Goal: Information Seeking & Learning: Learn about a topic

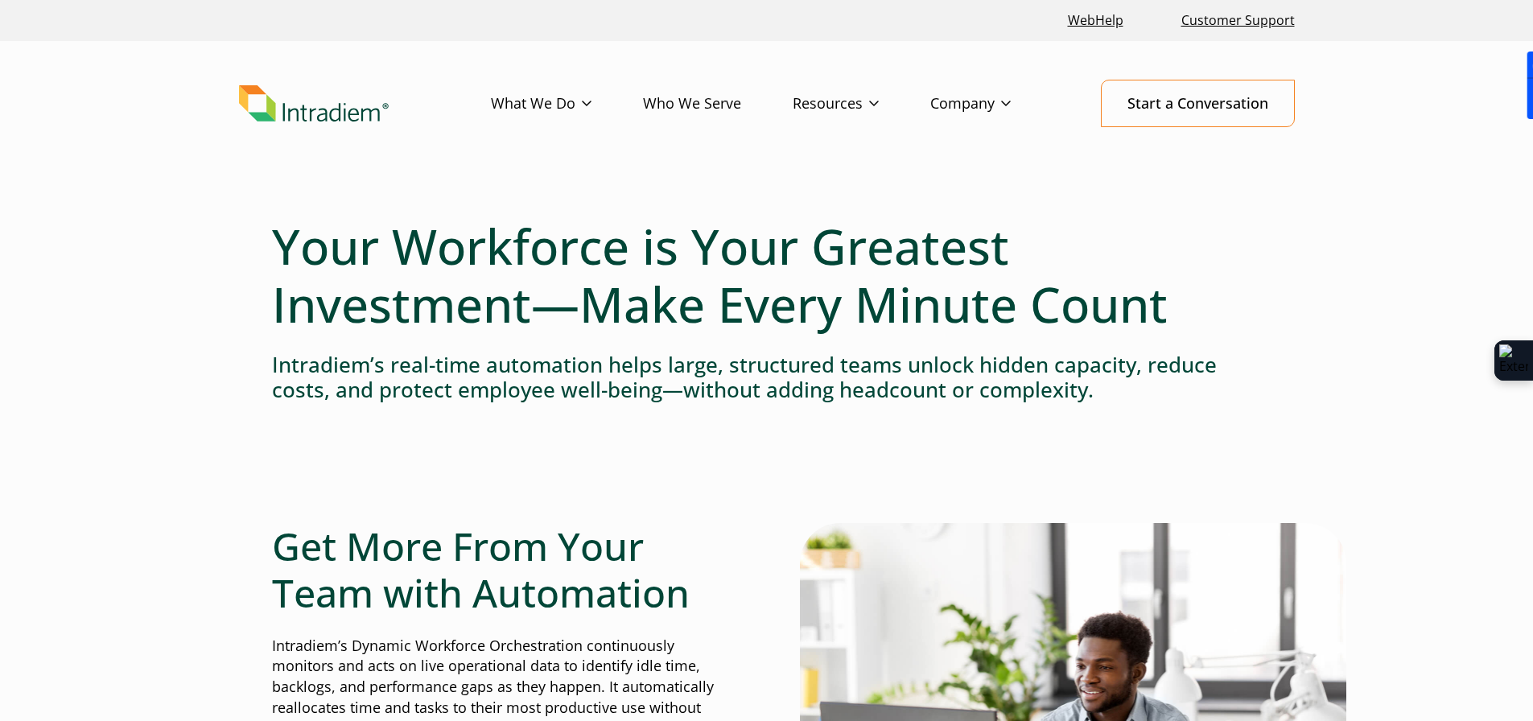
click at [0, 0] on link "Success Stories" at bounding box center [0, 0] width 0 height 0
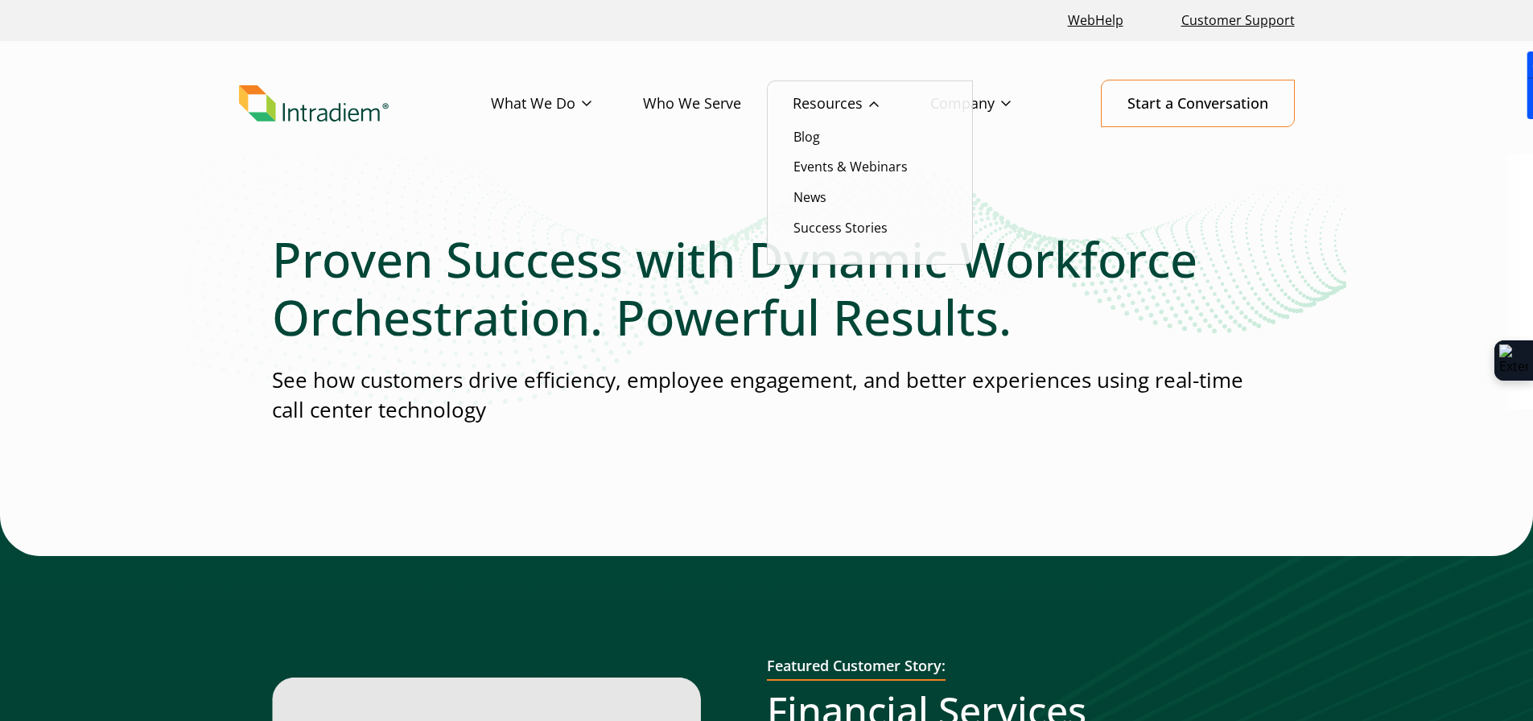
click at [849, 101] on link "Resources" at bounding box center [862, 103] width 138 height 47
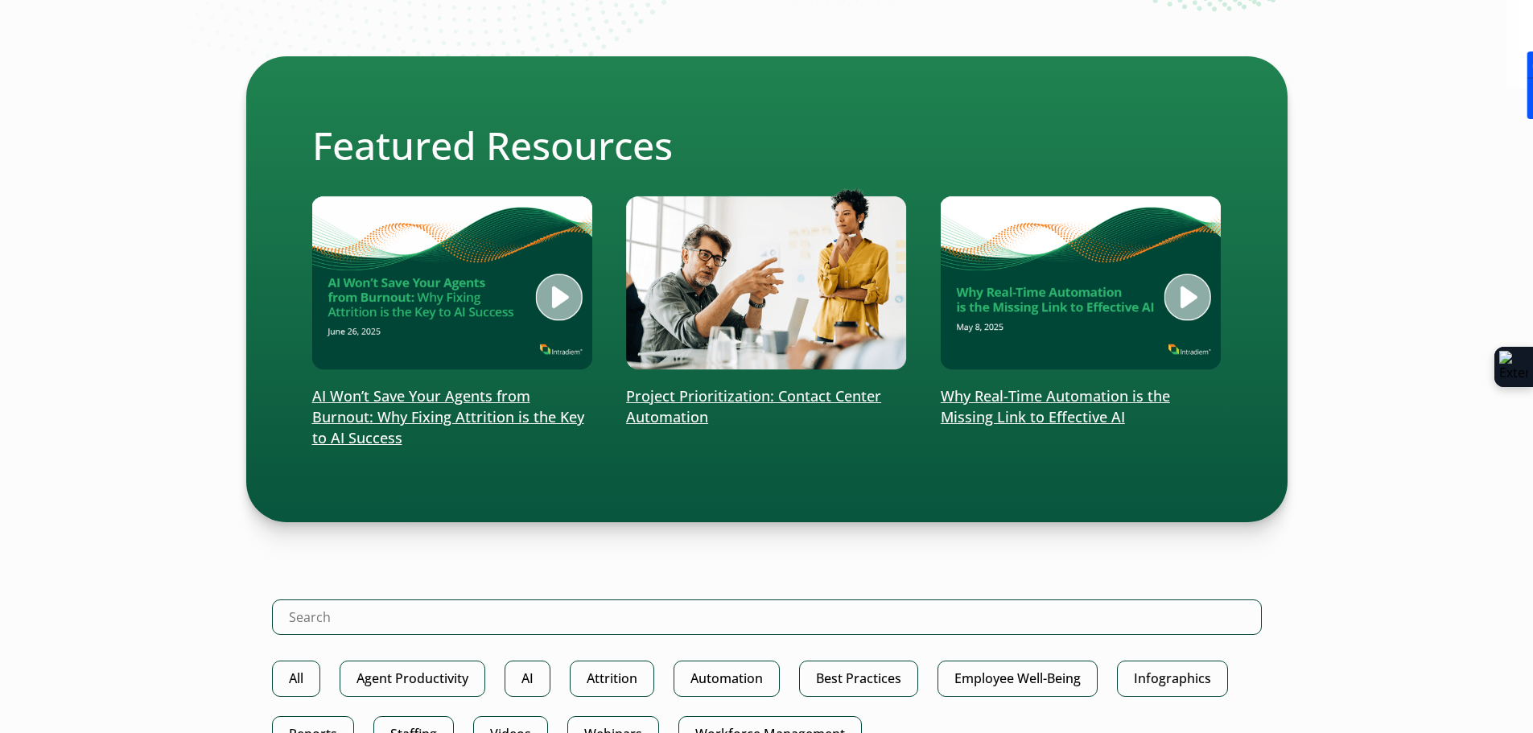
scroll to position [563, 0]
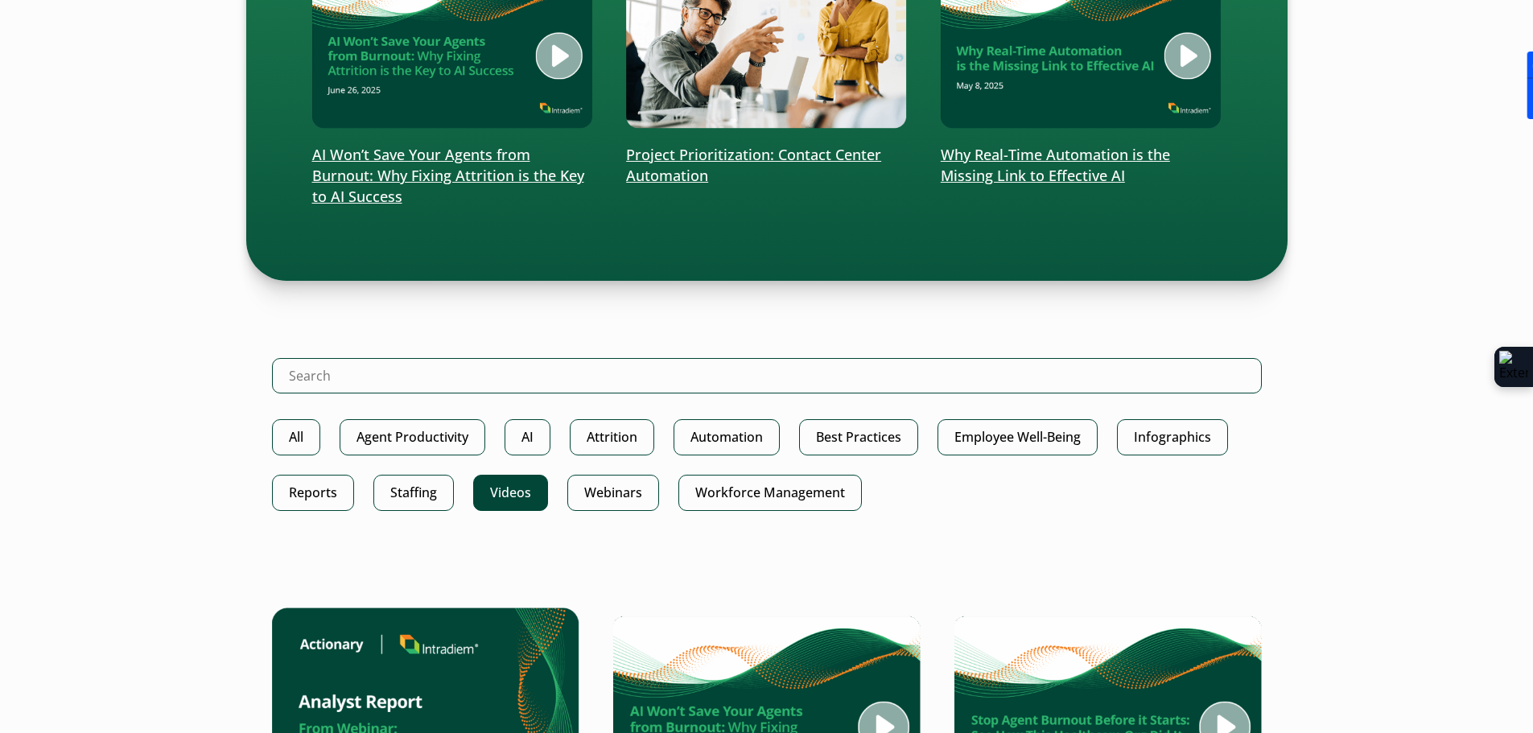
click at [525, 495] on link "Videos" at bounding box center [510, 493] width 75 height 36
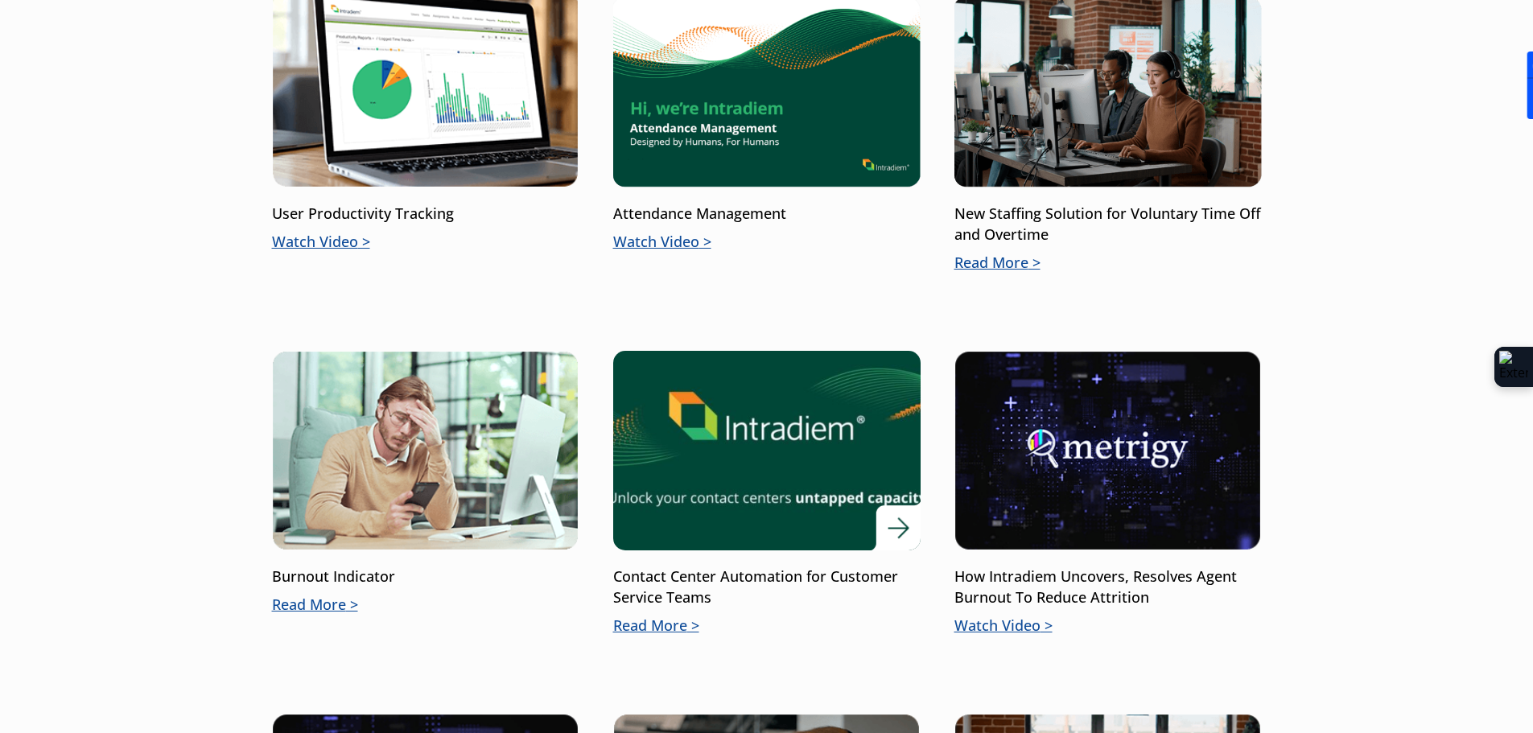
scroll to position [644, 0]
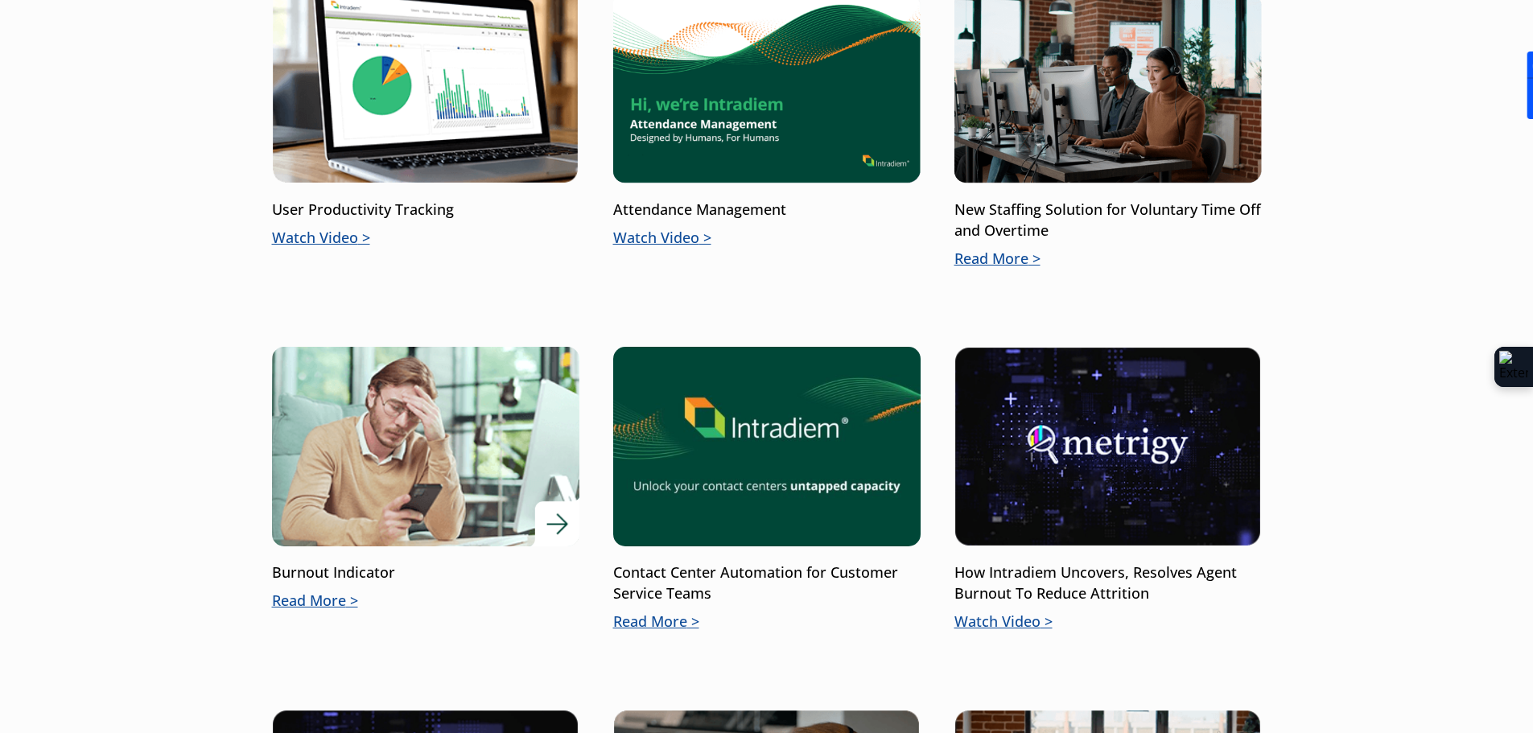
click at [323, 596] on p "Read More" at bounding box center [425, 601] width 307 height 21
